Goal: Register for event/course

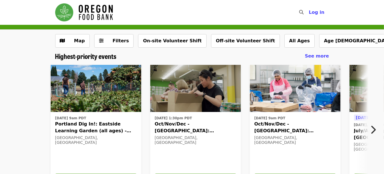
click at [373, 131] on icon "chevron-right icon" at bounding box center [373, 130] width 6 height 11
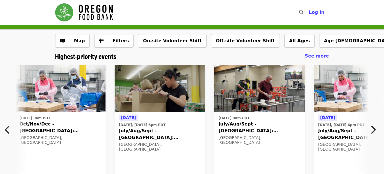
scroll to position [0, 304]
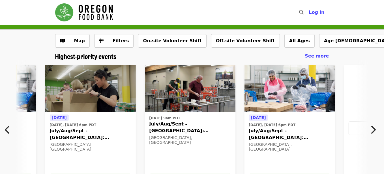
click at [375, 128] on icon "chevron-right icon" at bounding box center [373, 130] width 6 height 11
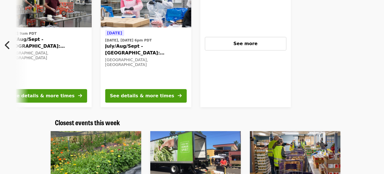
scroll to position [28, 0]
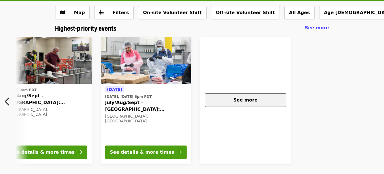
click at [265, 106] on button "See more" at bounding box center [245, 101] width 81 height 14
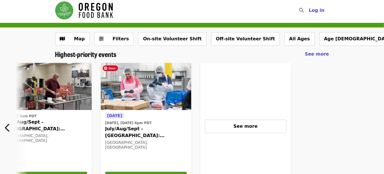
scroll to position [0, 0]
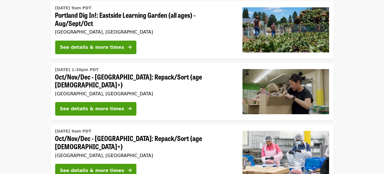
scroll to position [55, 0]
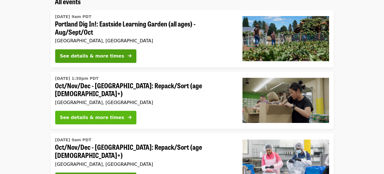
click at [95, 115] on div "See details & more times" at bounding box center [92, 118] width 64 height 7
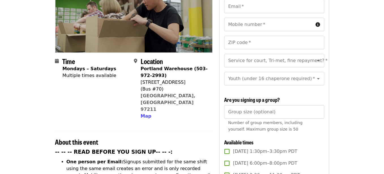
scroll to position [85, 0]
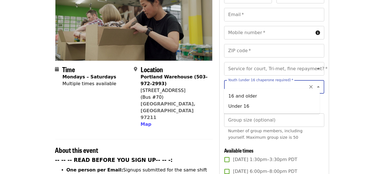
click at [262, 80] on div "Youth (under 16 chaperone required)   * Youth (under 16 chaperone required) *" at bounding box center [274, 87] width 100 height 14
click at [236, 99] on li "16 and older" at bounding box center [272, 96] width 96 height 10
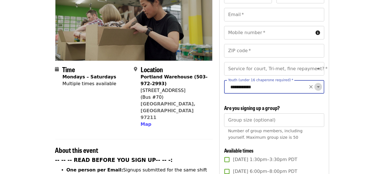
click at [315, 84] on icon "Open" at bounding box center [318, 87] width 7 height 7
click at [271, 97] on li "Under 16" at bounding box center [272, 96] width 96 height 10
click at [264, 82] on input "********" at bounding box center [266, 87] width 77 height 11
click at [290, 98] on li "16 and older" at bounding box center [272, 96] width 96 height 10
type input "**********"
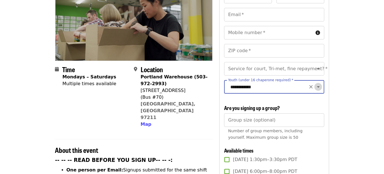
click at [315, 84] on icon "Open" at bounding box center [318, 87] width 7 height 7
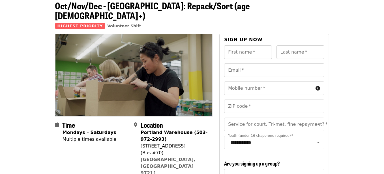
scroll to position [0, 0]
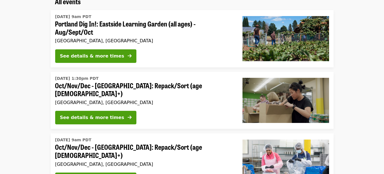
scroll to position [27, 0]
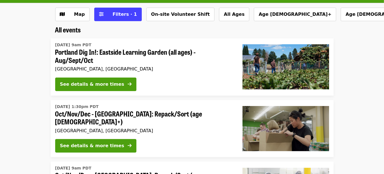
click at [149, 50] on span "Portland Dig In!: Eastside Learning Garden (all ages) - Aug/Sept/Oct" at bounding box center [144, 56] width 178 height 16
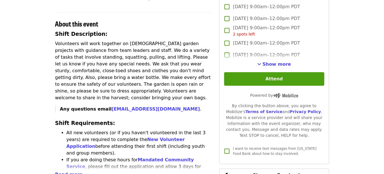
scroll to position [170, 0]
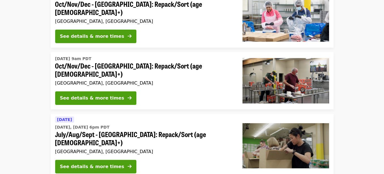
scroll to position [224, 0]
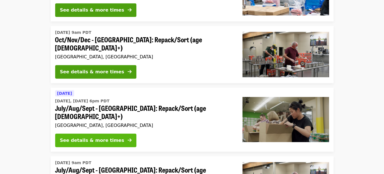
click at [90, 137] on div "See details & more times" at bounding box center [92, 140] width 64 height 7
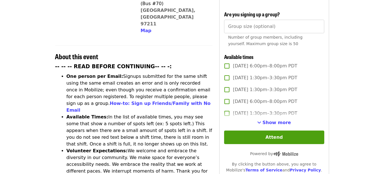
scroll to position [170, 0]
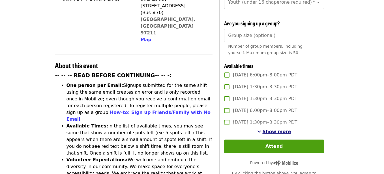
click at [261, 131] on span "See more timeslots" at bounding box center [259, 131] width 4 height 5
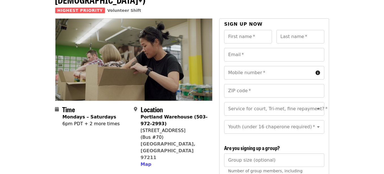
scroll to position [0, 0]
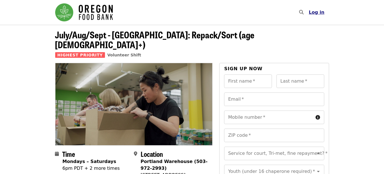
click at [314, 11] on span "Log in" at bounding box center [316, 12] width 16 height 5
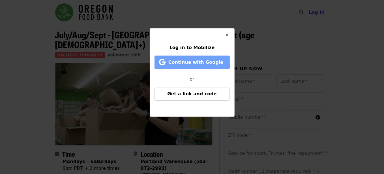
click at [190, 62] on span "Continue with Google" at bounding box center [195, 62] width 55 height 5
